Goal: Manage account settings

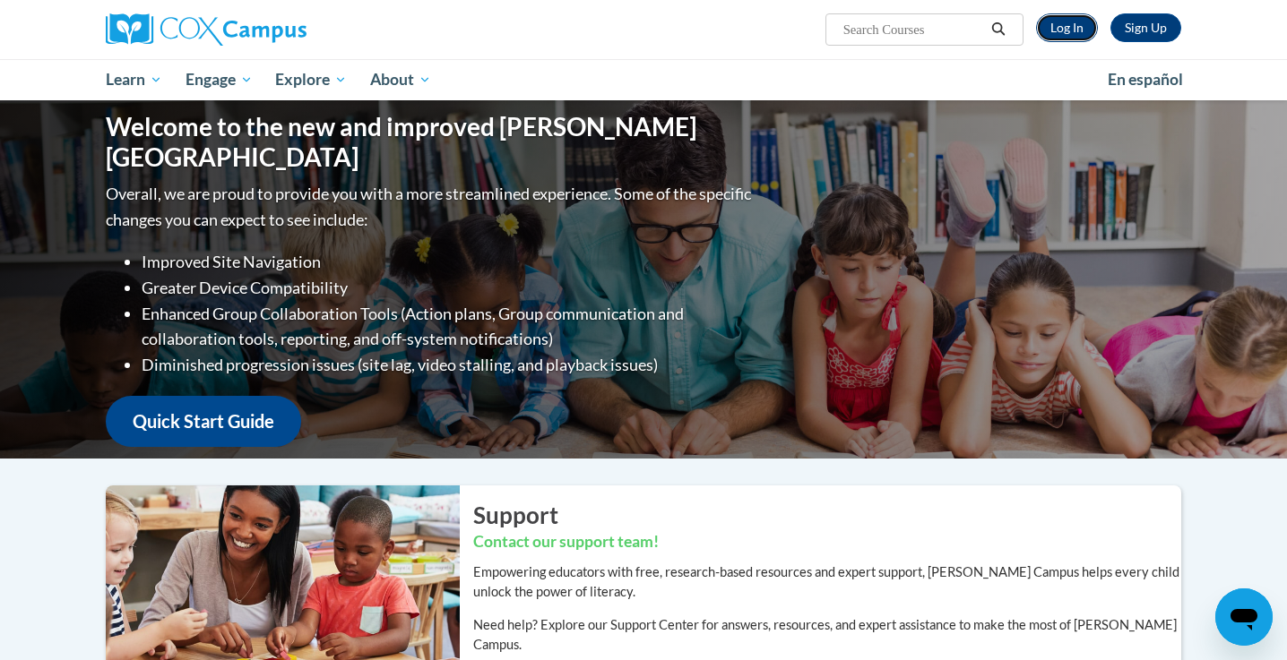
click at [1068, 34] on link "Log In" at bounding box center [1067, 27] width 62 height 29
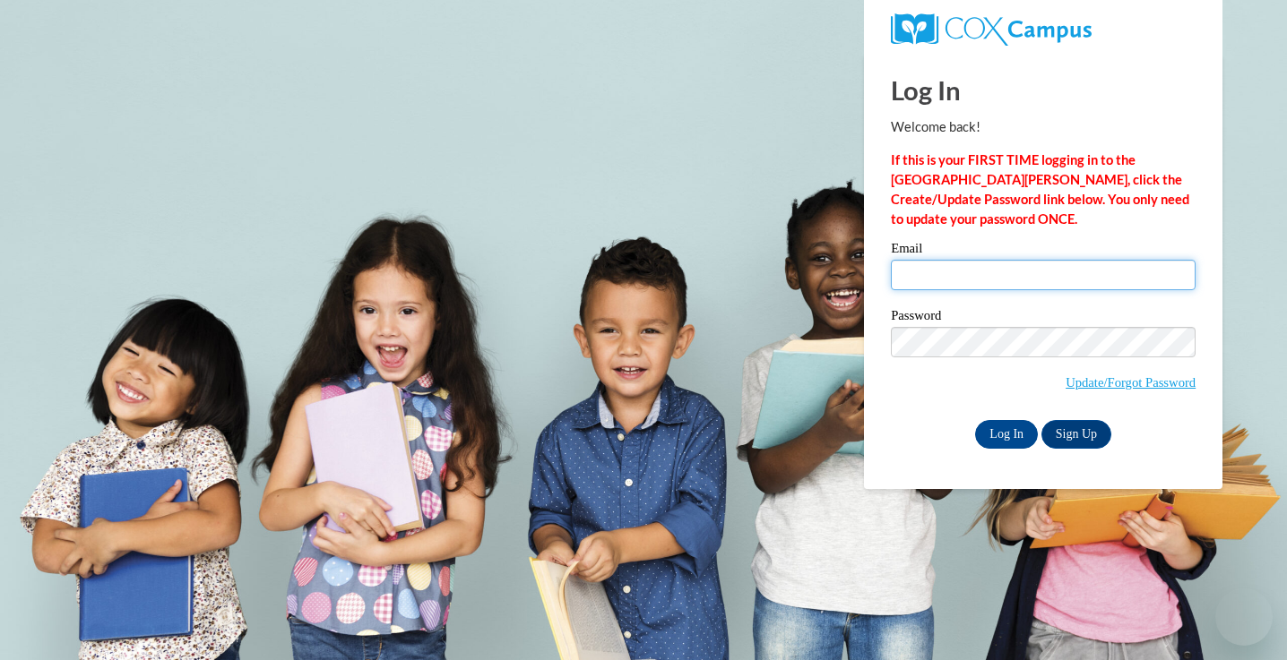
click at [985, 279] on input "Email" at bounding box center [1043, 275] width 305 height 30
type input "Kapolei.Kiili@k12.hi.us"
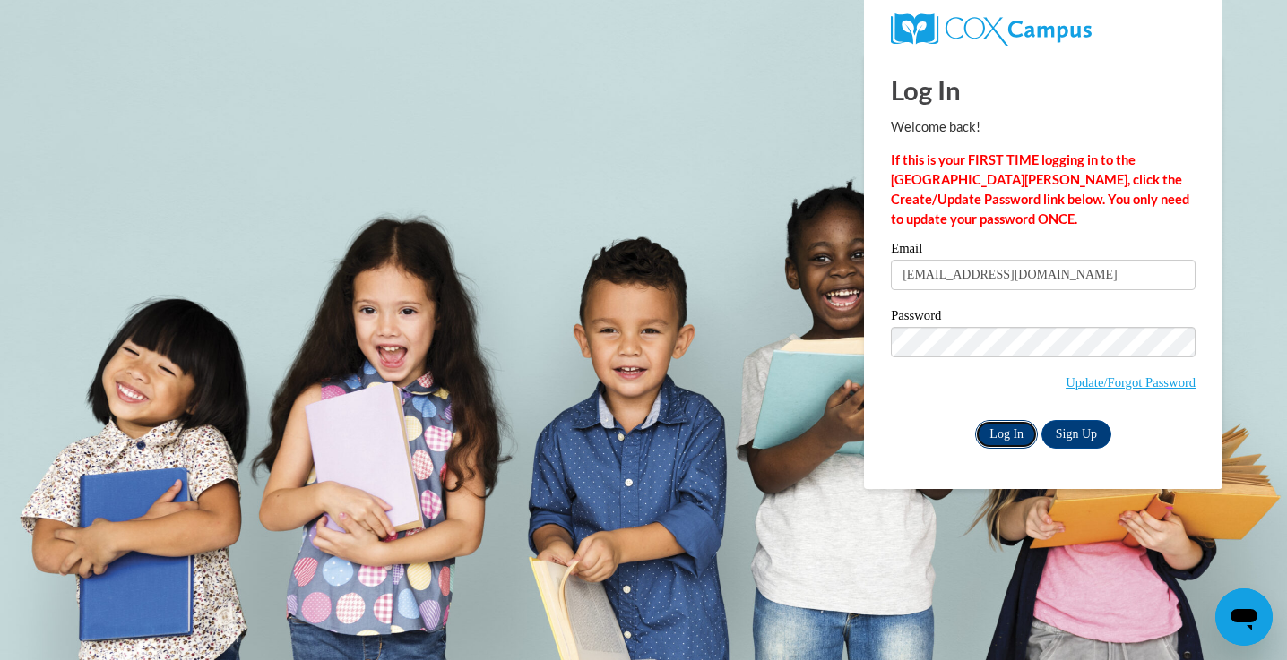
click at [1010, 437] on input "Log In" at bounding box center [1006, 434] width 63 height 29
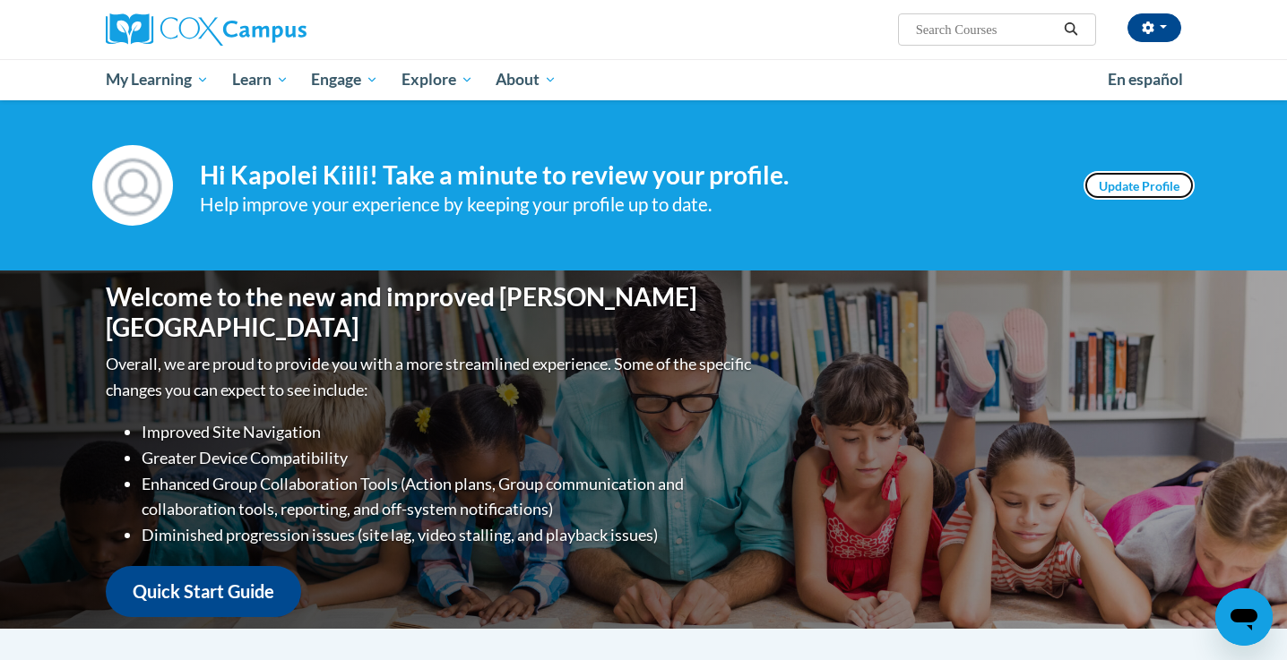
click at [1115, 186] on link "Update Profile" at bounding box center [1138, 185] width 111 height 29
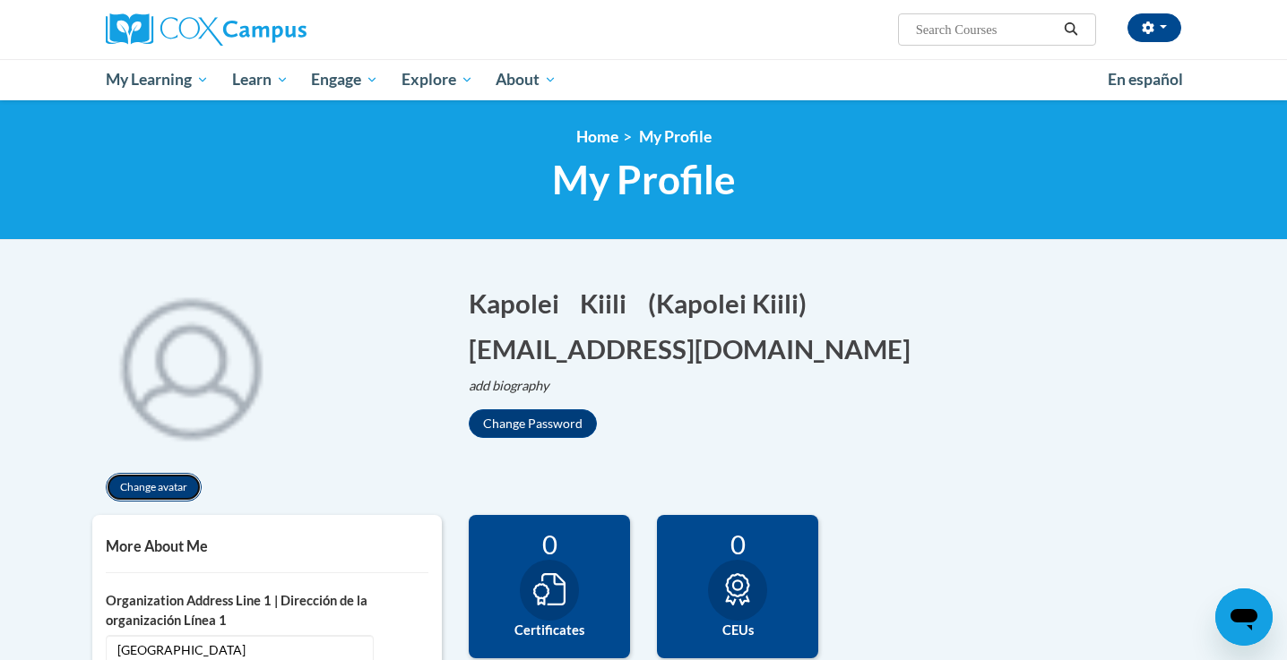
click at [173, 484] on button "Change avatar" at bounding box center [154, 487] width 96 height 29
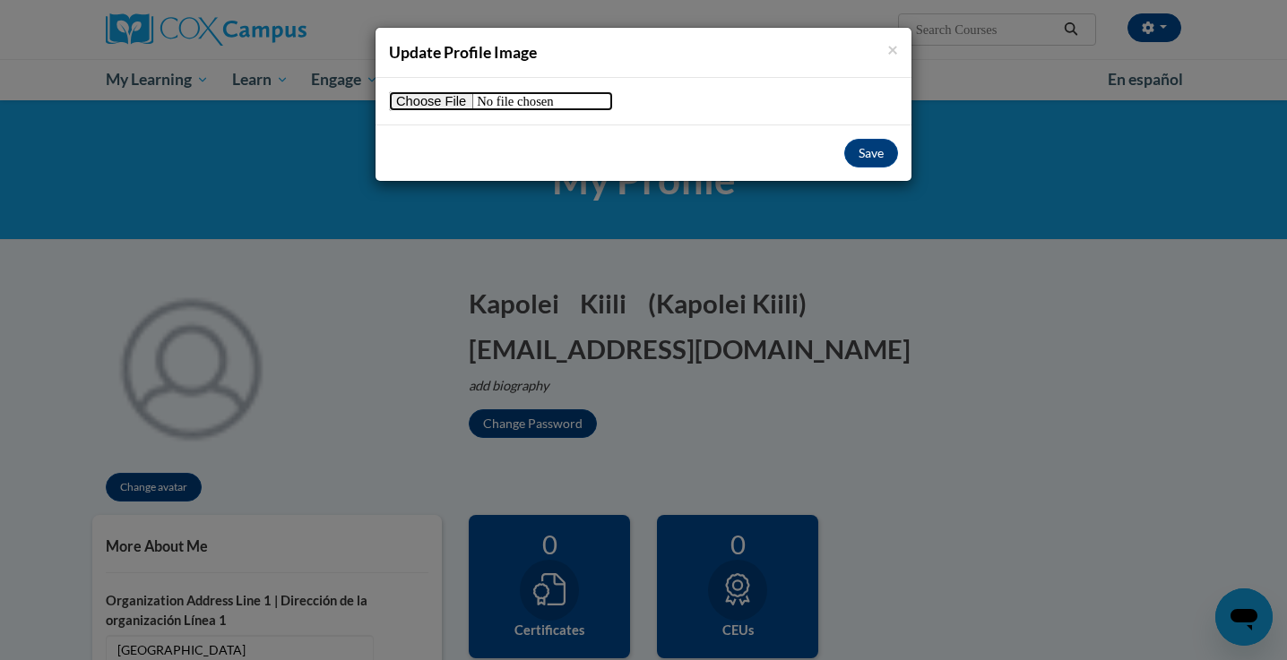
click at [443, 104] on input "file" at bounding box center [501, 101] width 224 height 20
click at [871, 159] on button "Save" at bounding box center [871, 153] width 54 height 29
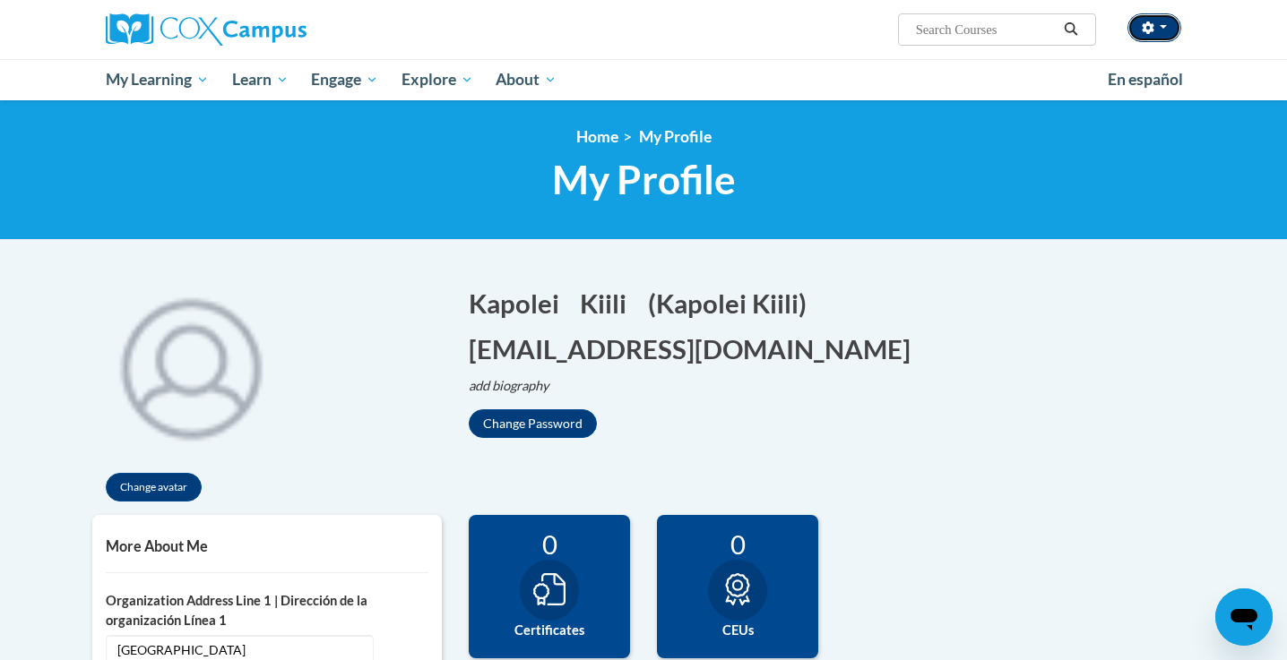
click at [1164, 28] on span "button" at bounding box center [1163, 27] width 7 height 4
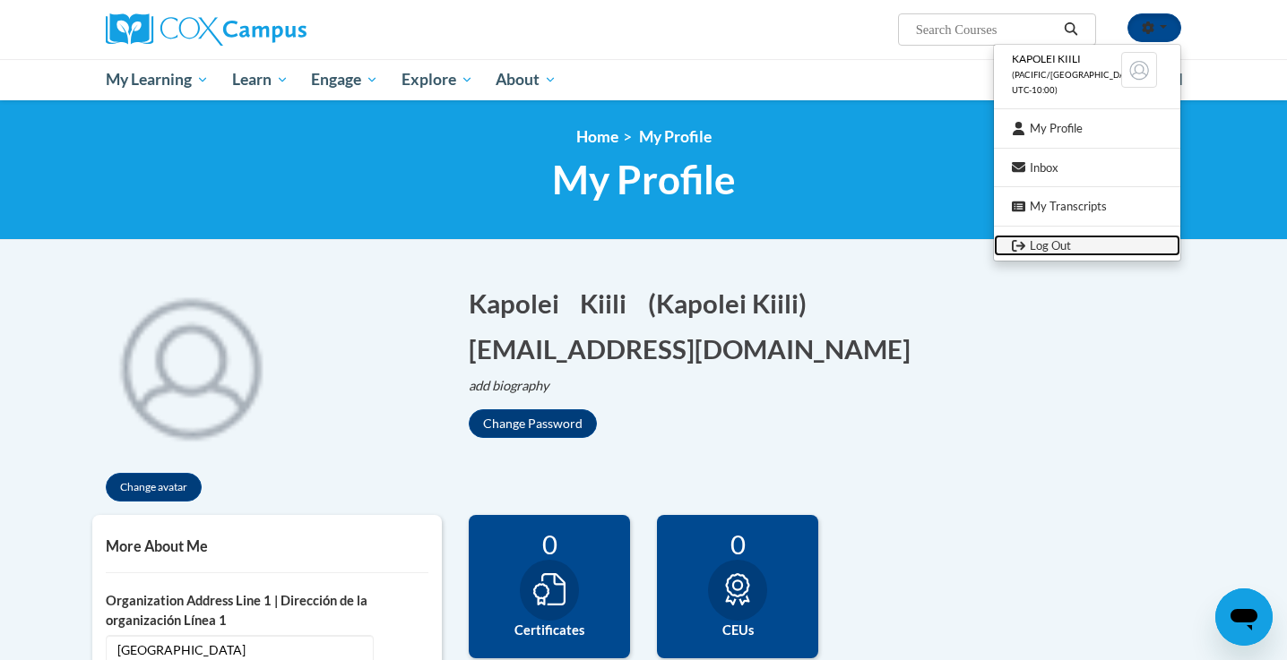
click at [1050, 249] on link "Log Out" at bounding box center [1087, 246] width 186 height 22
